Goal: Task Accomplishment & Management: Complete application form

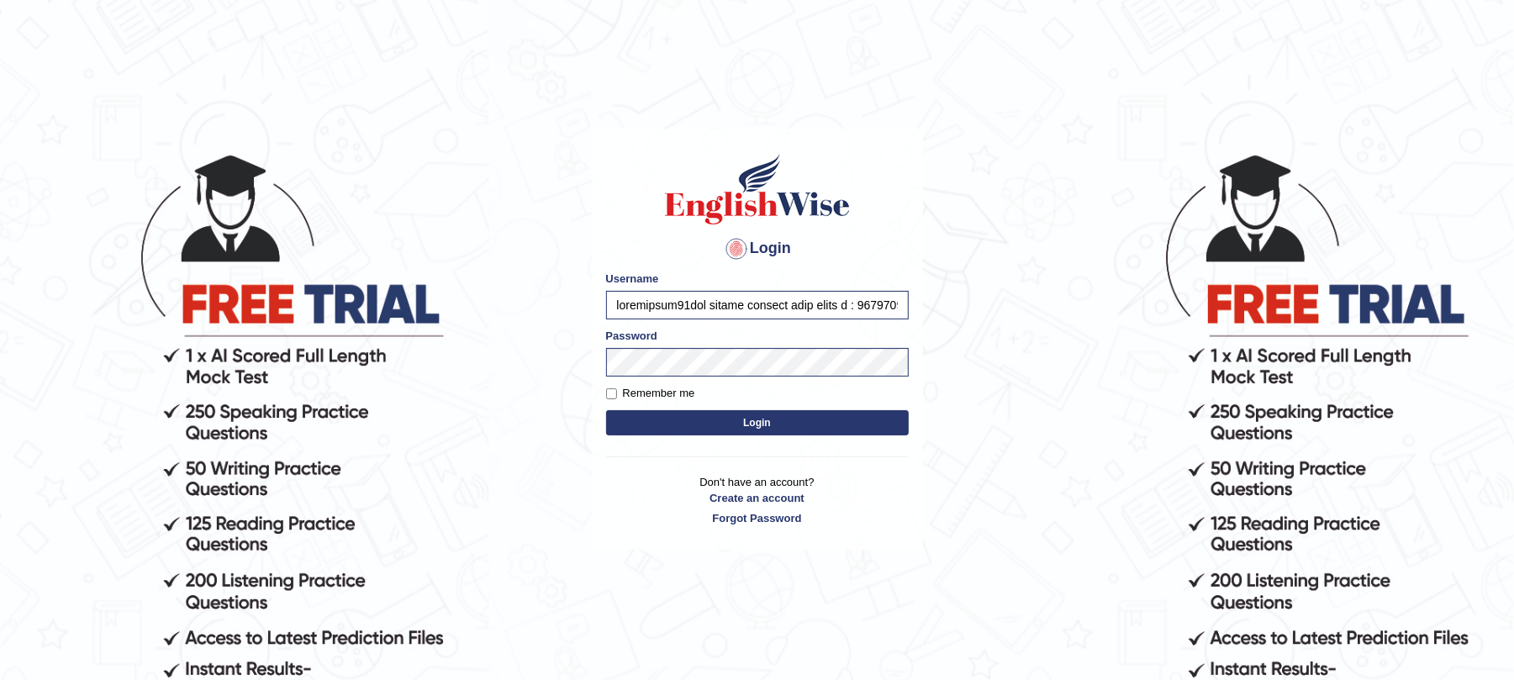
scroll to position [0, 11481]
type input "rogialazim77عبد القادر إبراهيم أحمد الهات ف : 971507761903 / +971527751134+ gad…"
